Goal: Task Accomplishment & Management: Manage account settings

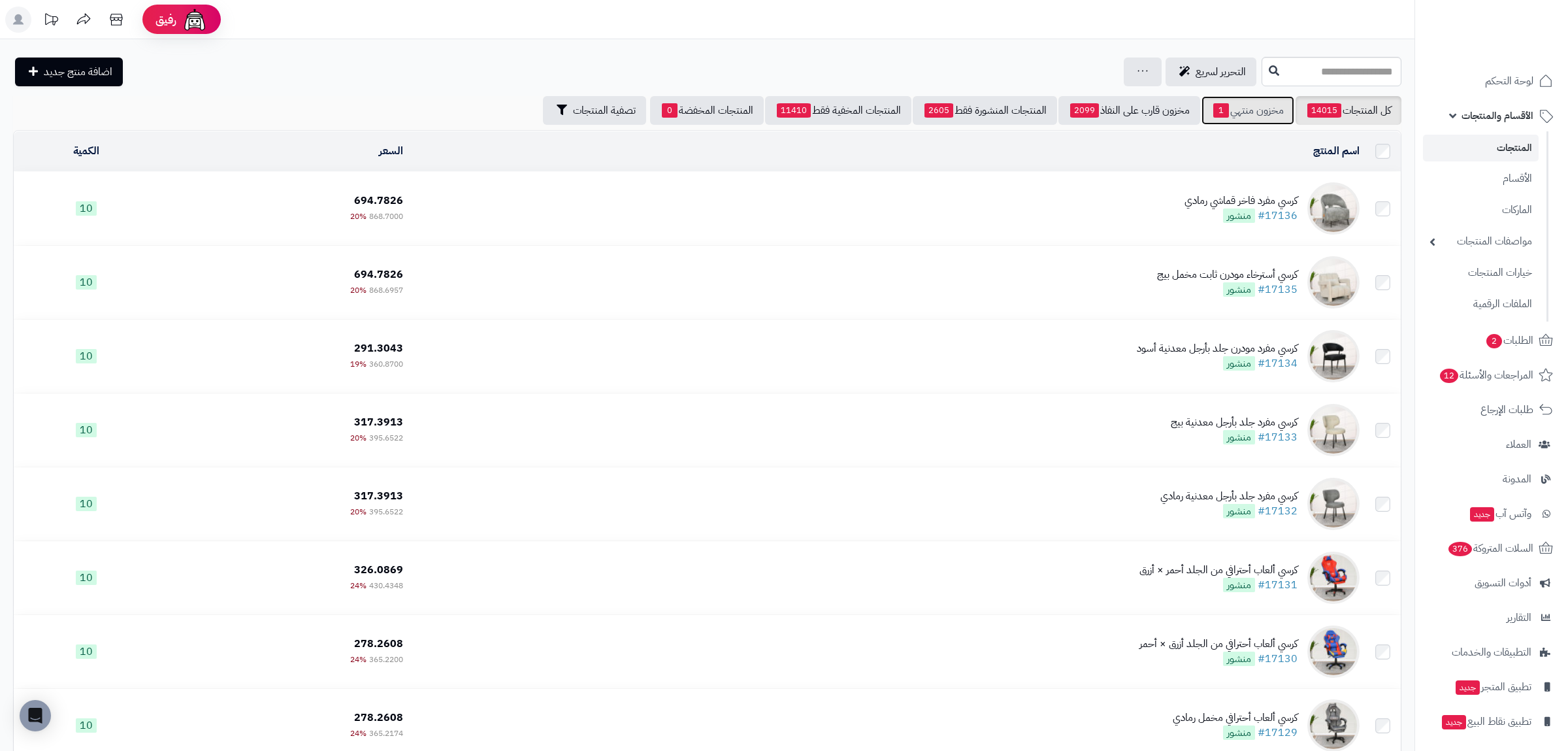
click at [1245, 104] on link "مخزون منتهي 1" at bounding box center [1248, 110] width 93 height 29
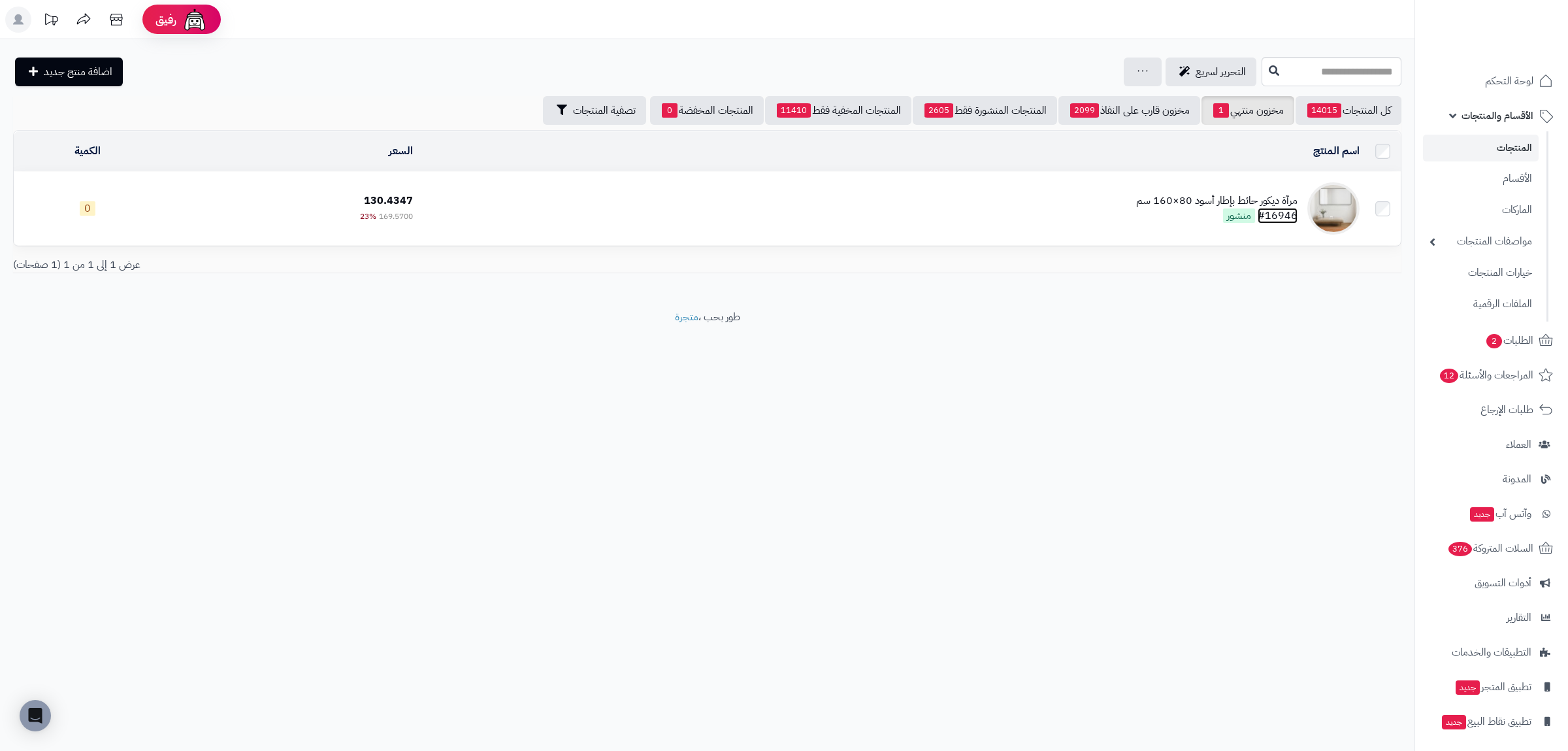
click at [1271, 213] on link "#16946" at bounding box center [1278, 215] width 40 height 16
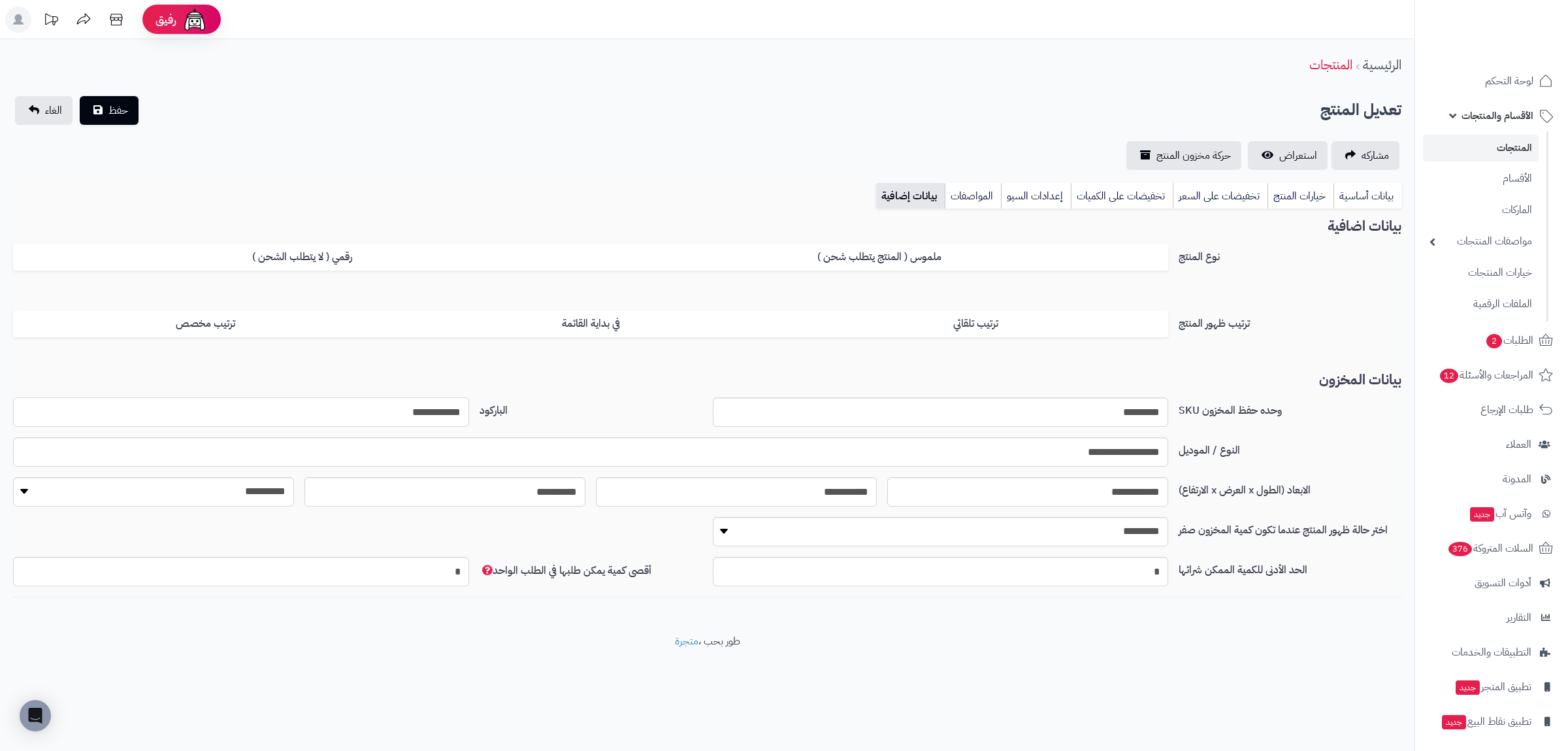
click at [432, 405] on input "**********" at bounding box center [241, 412] width 456 height 29
click at [1348, 188] on link "بيانات أساسية" at bounding box center [1367, 196] width 68 height 26
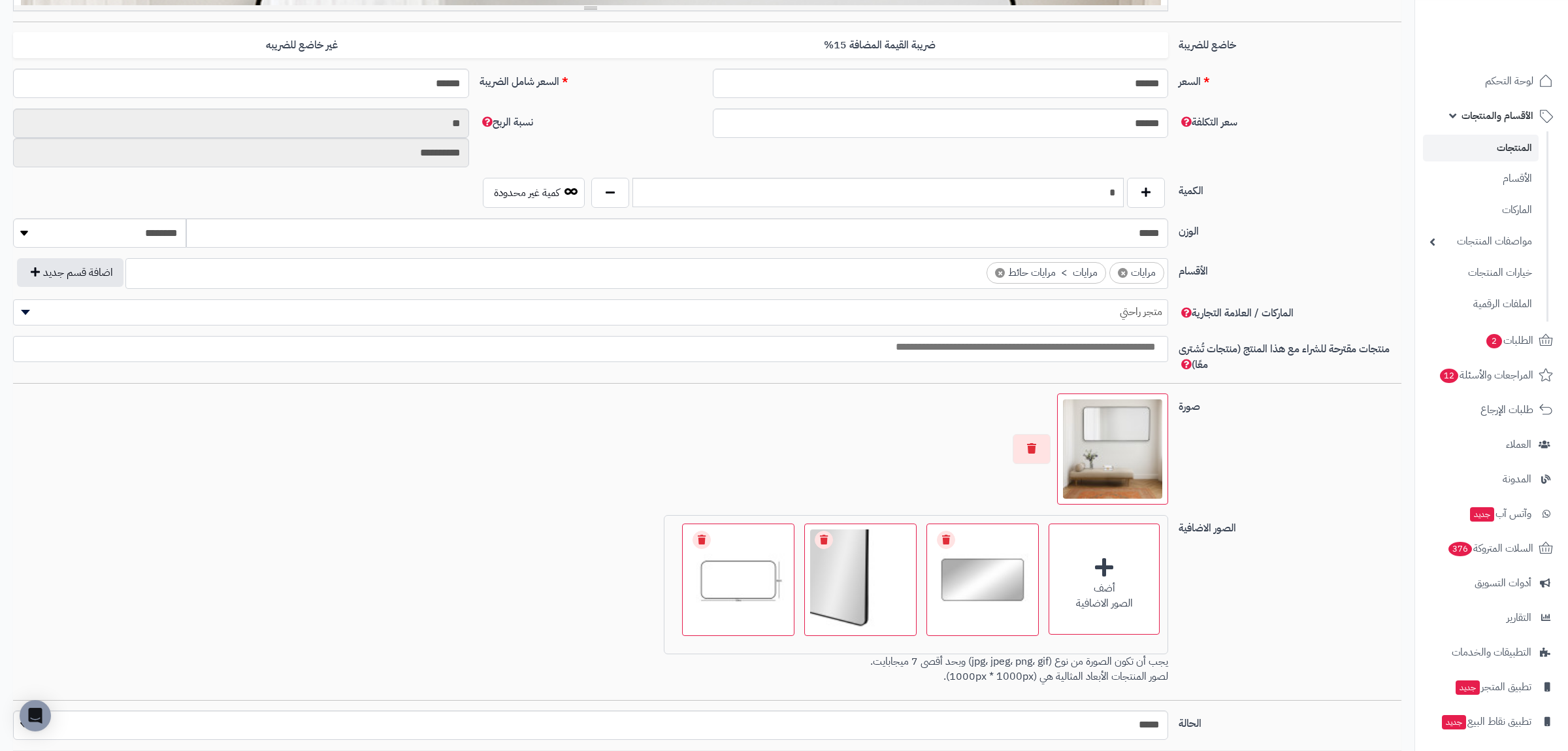
scroll to position [583, 0]
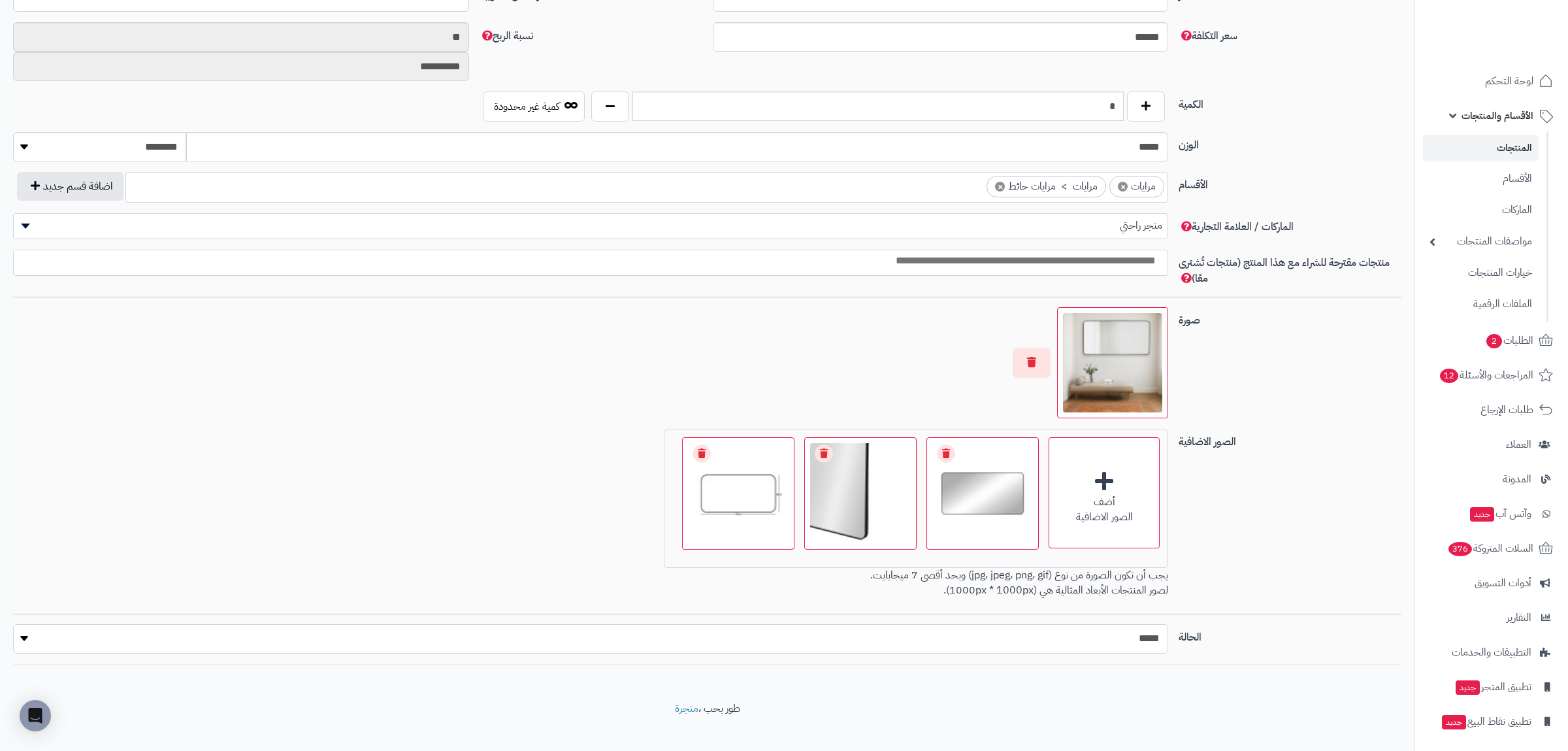
select select "*"
click option "****" at bounding box center [0, 0] width 0 height 0
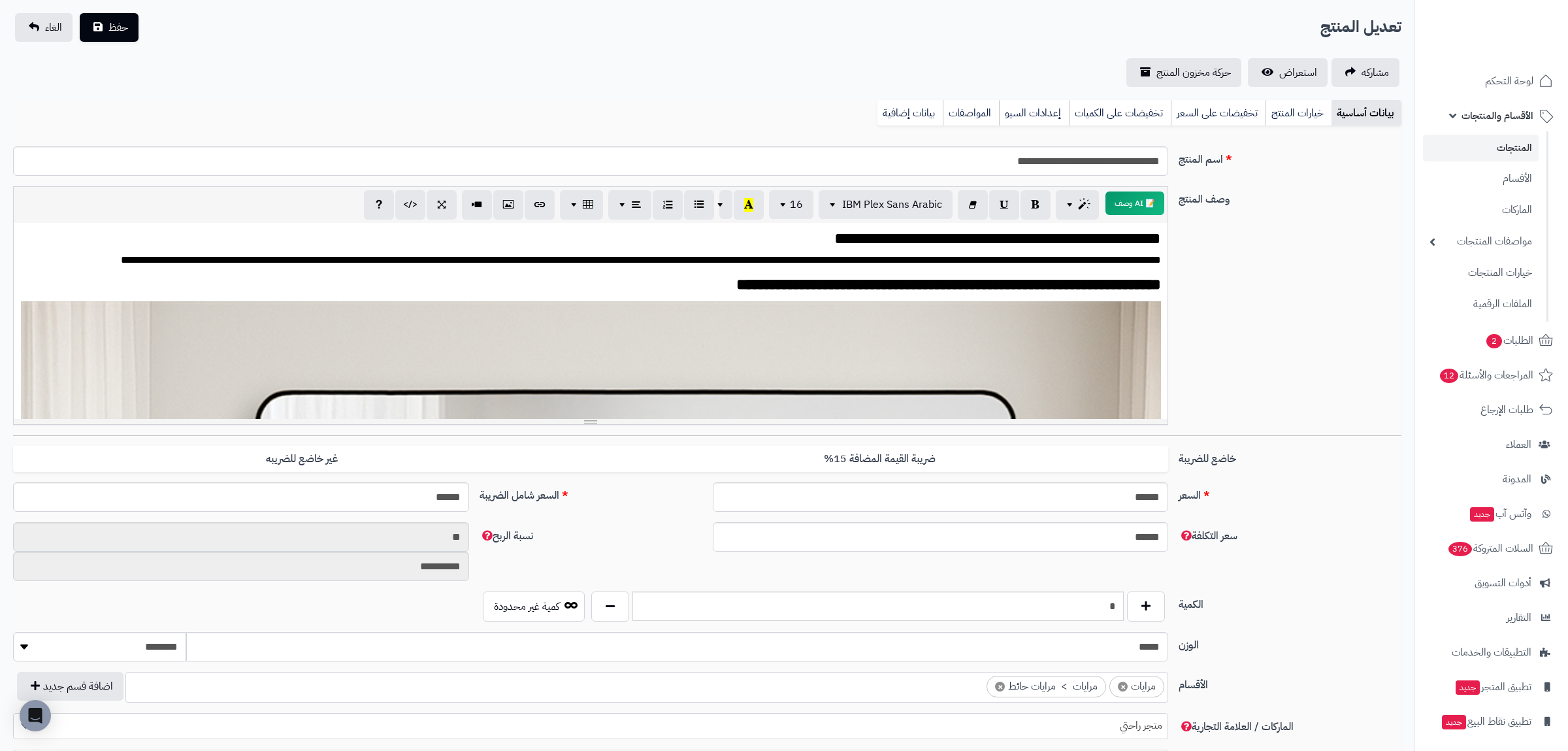
scroll to position [0, 0]
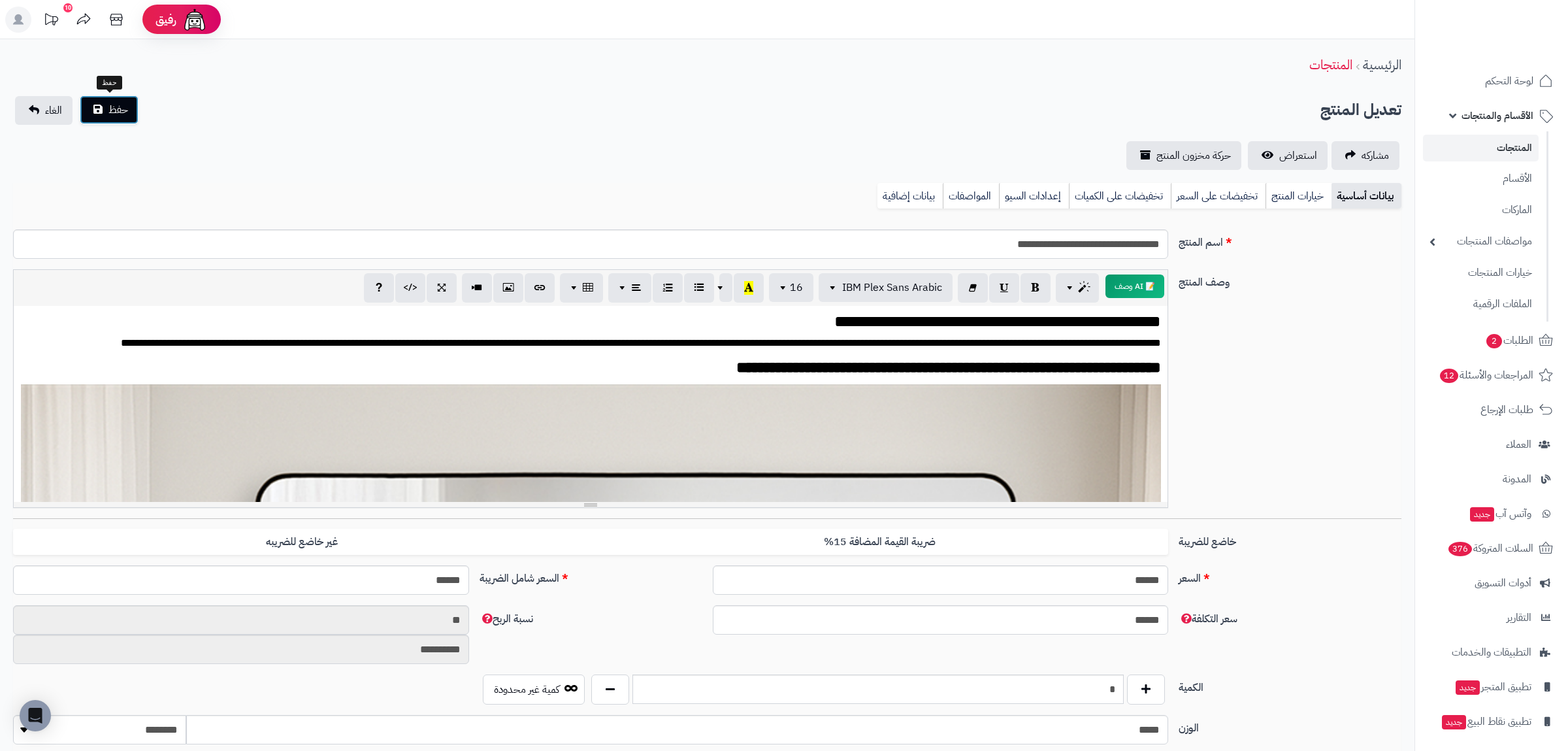
click at [124, 109] on span "حفظ" at bounding box center [118, 109] width 20 height 16
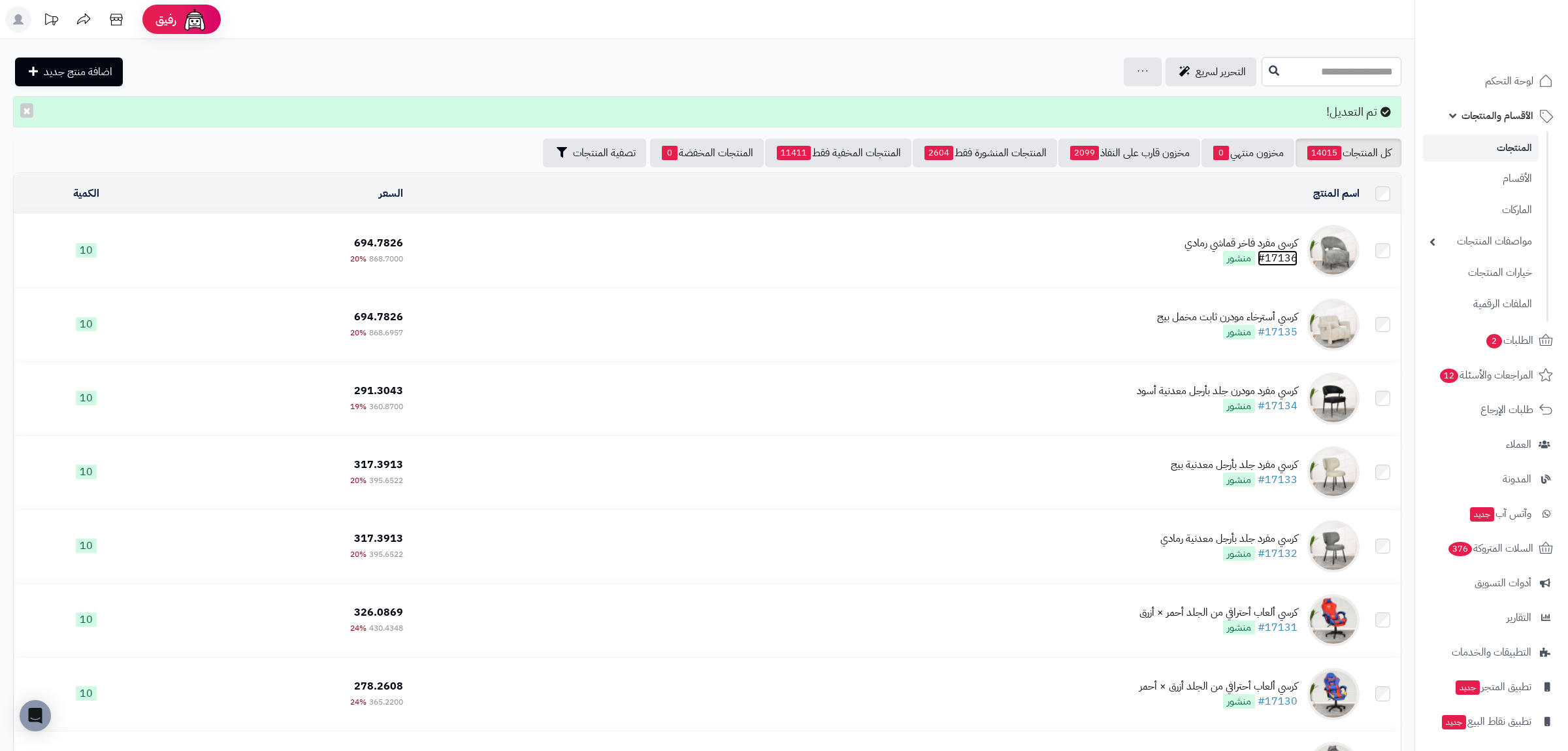
click at [1280, 251] on link "#17136" at bounding box center [1278, 258] width 40 height 16
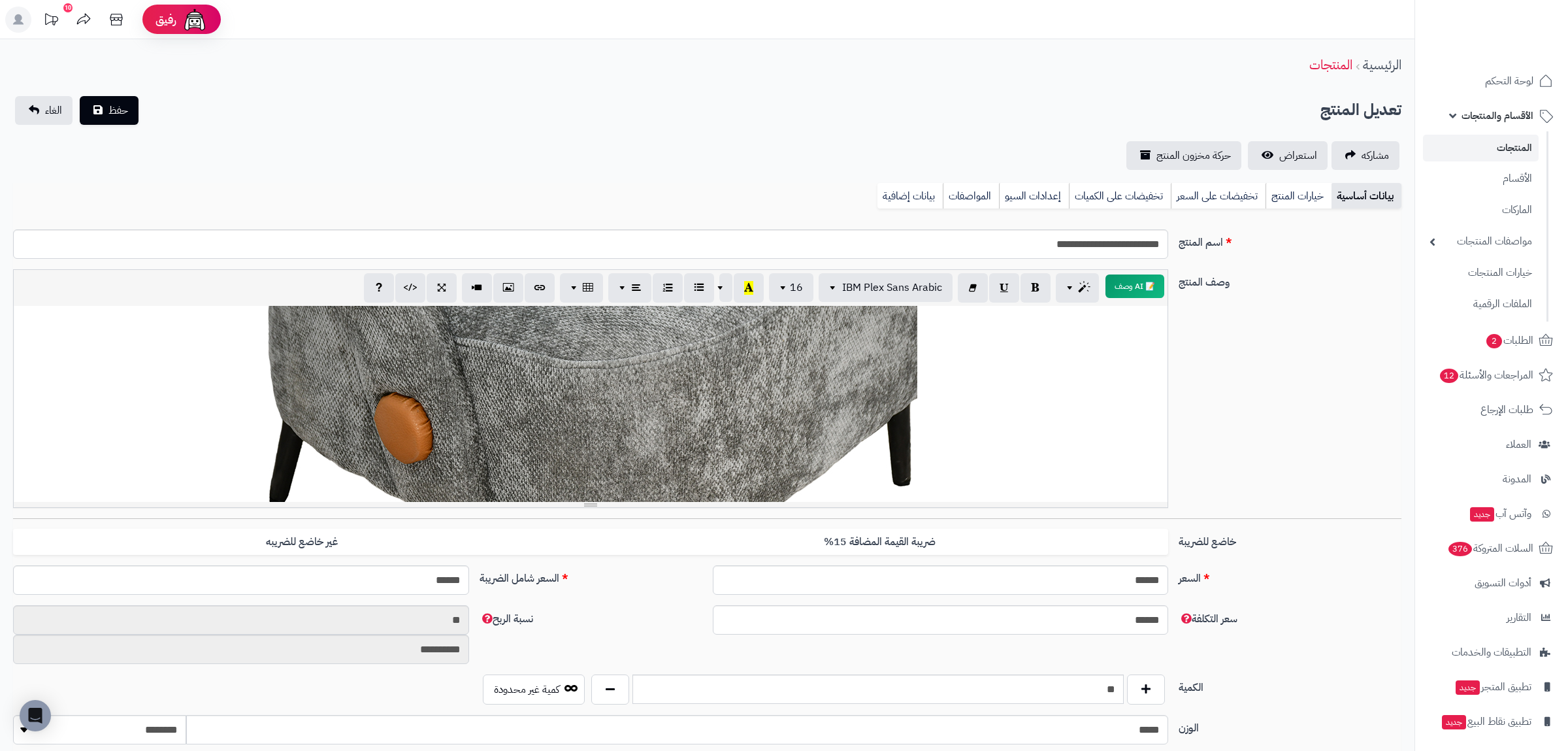
scroll to position [1117, 0]
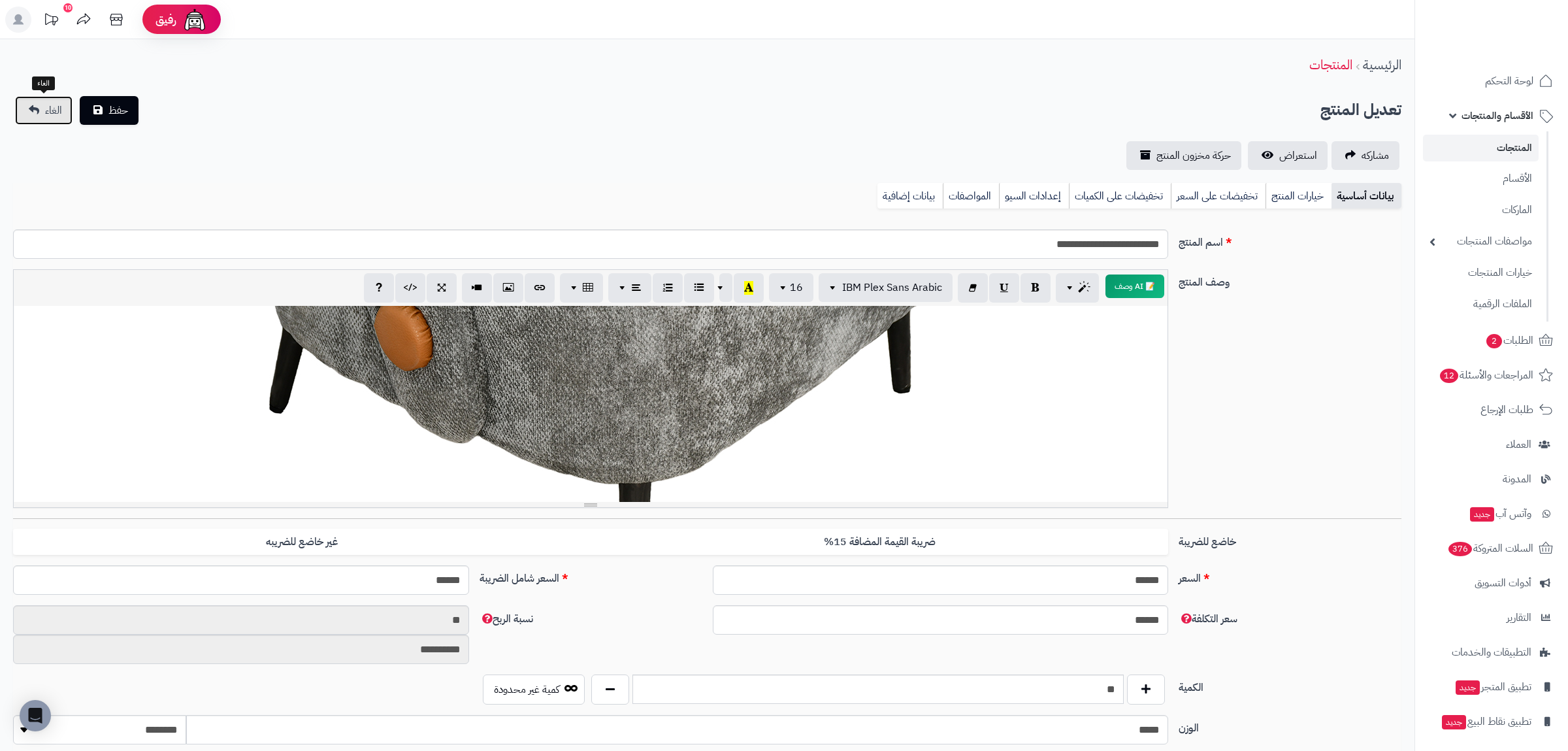
click at [26, 110] on link "الغاء" at bounding box center [44, 110] width 58 height 29
